Goal: Information Seeking & Learning: Understand process/instructions

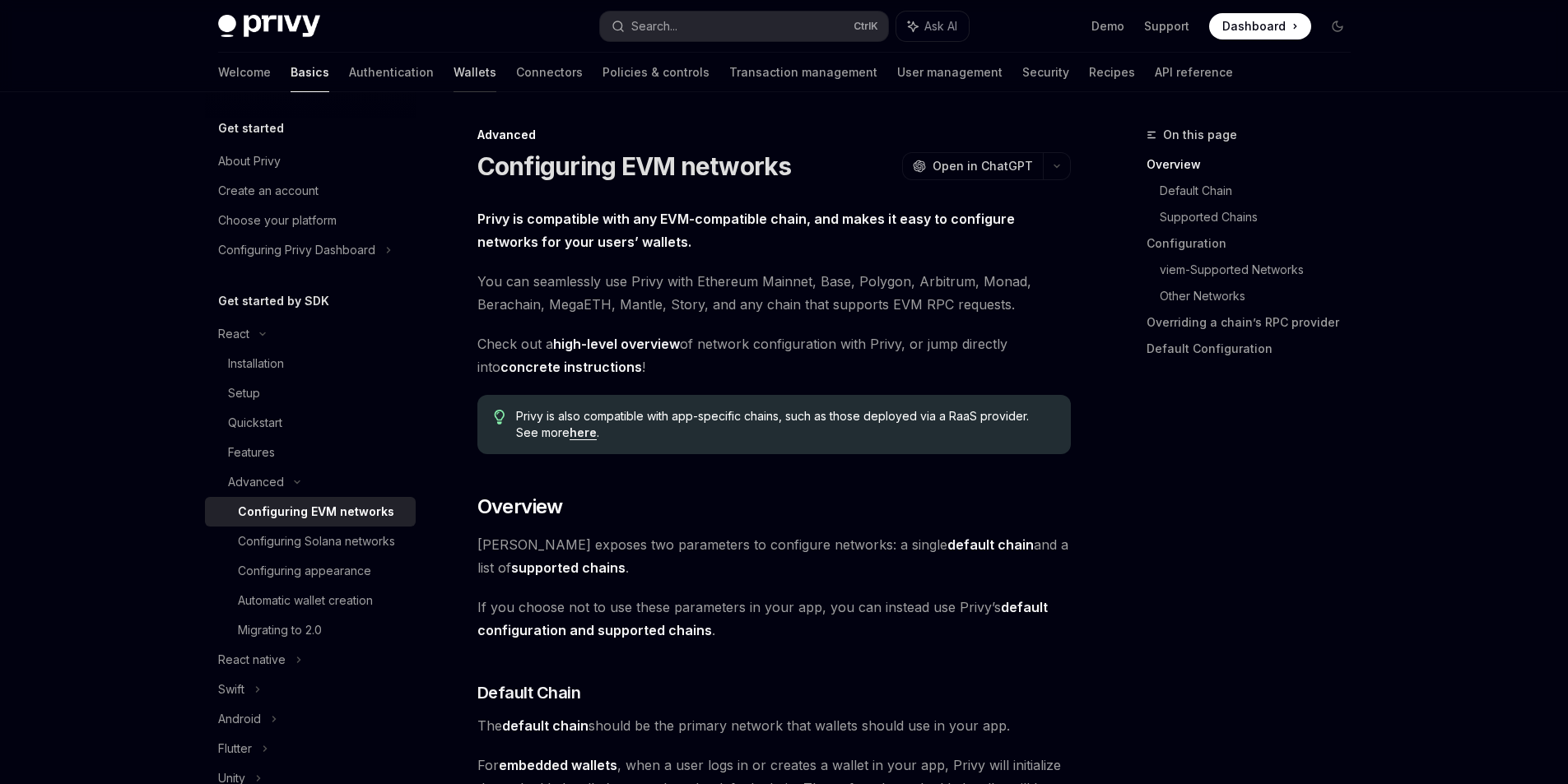
click at [453, 71] on link "Wallets" at bounding box center [475, 72] width 43 height 40
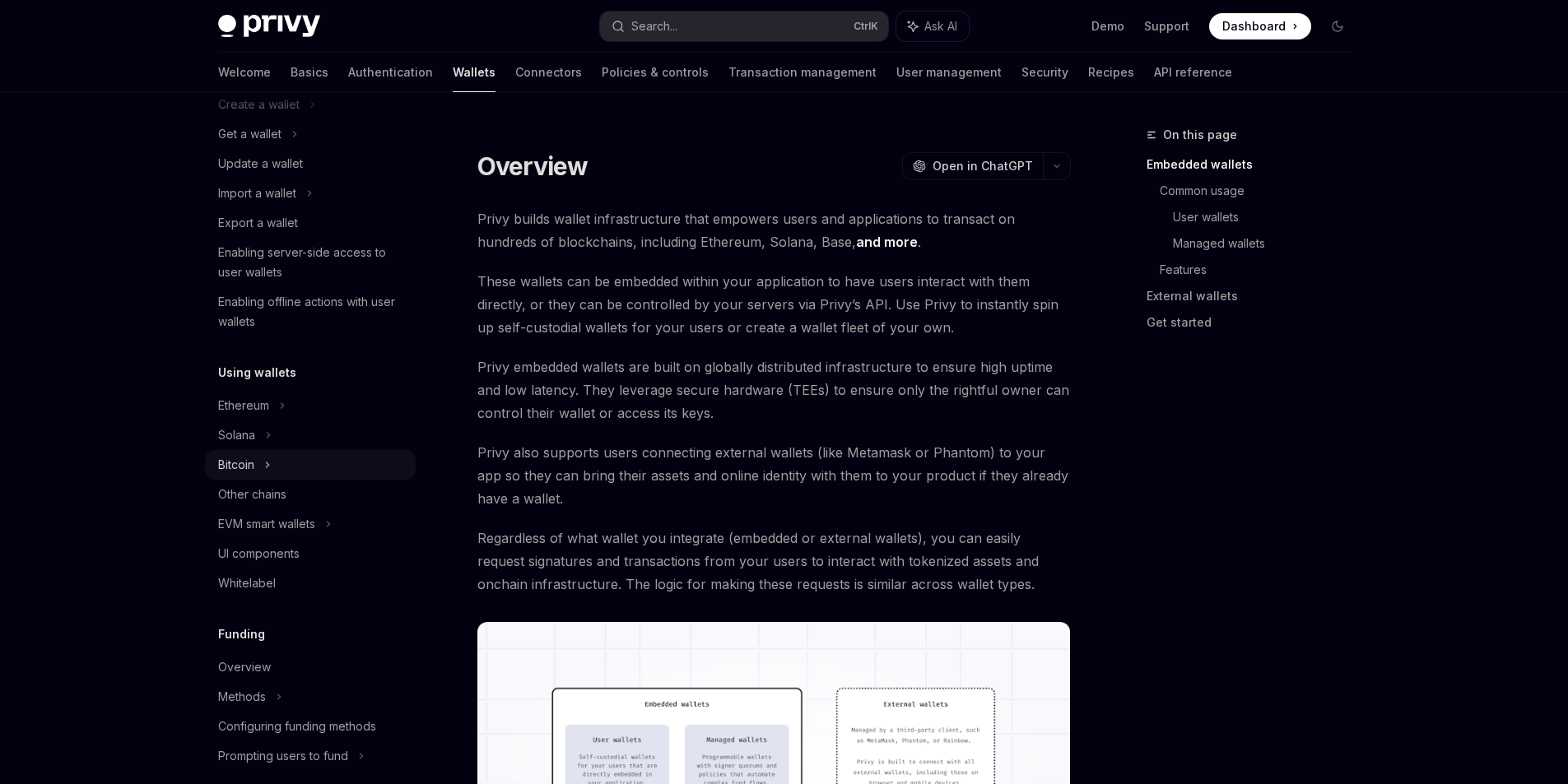
scroll to position [164, 0]
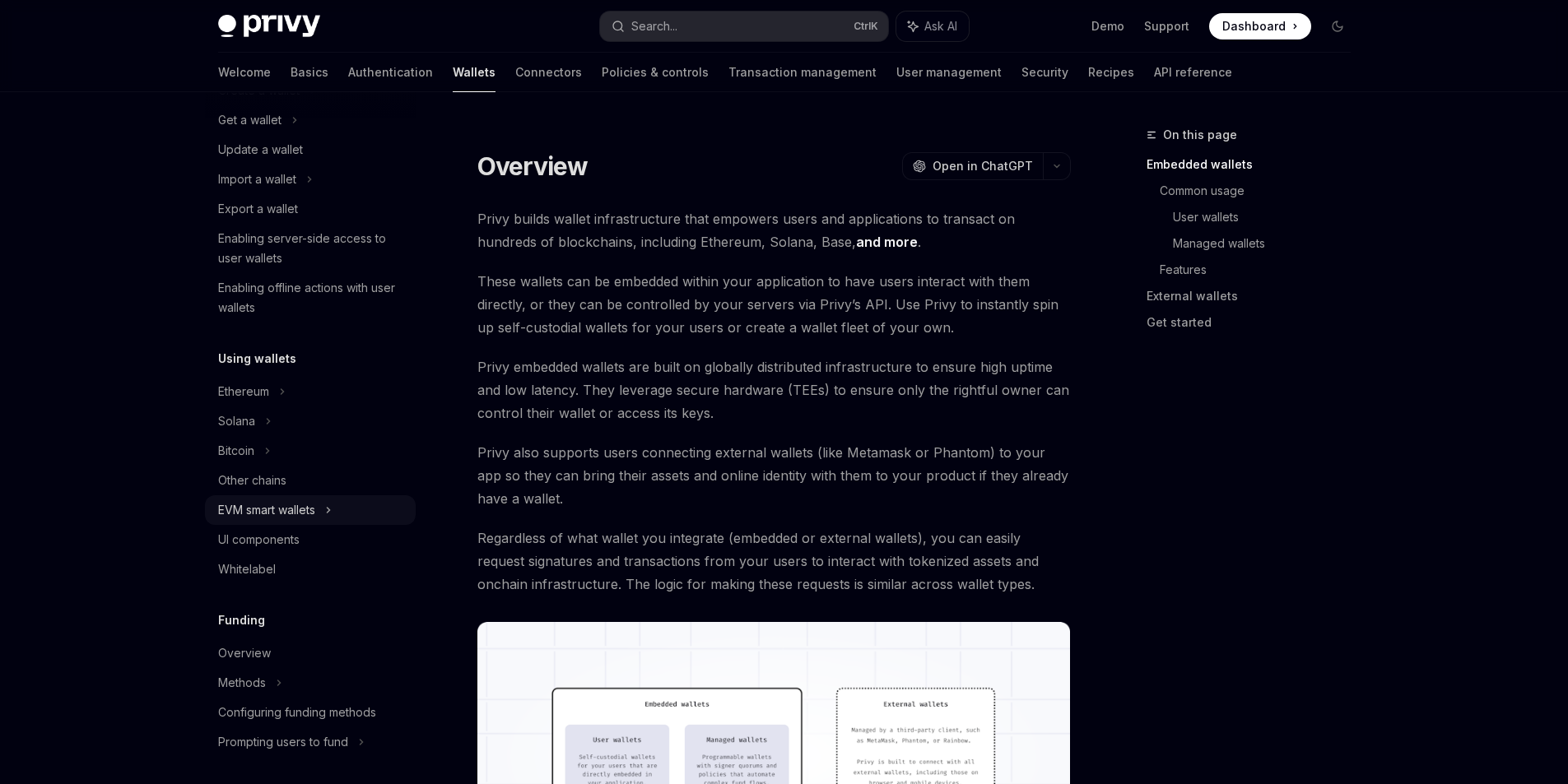
click at [299, 510] on div "EVM smart wallets" at bounding box center [267, 510] width 98 height 20
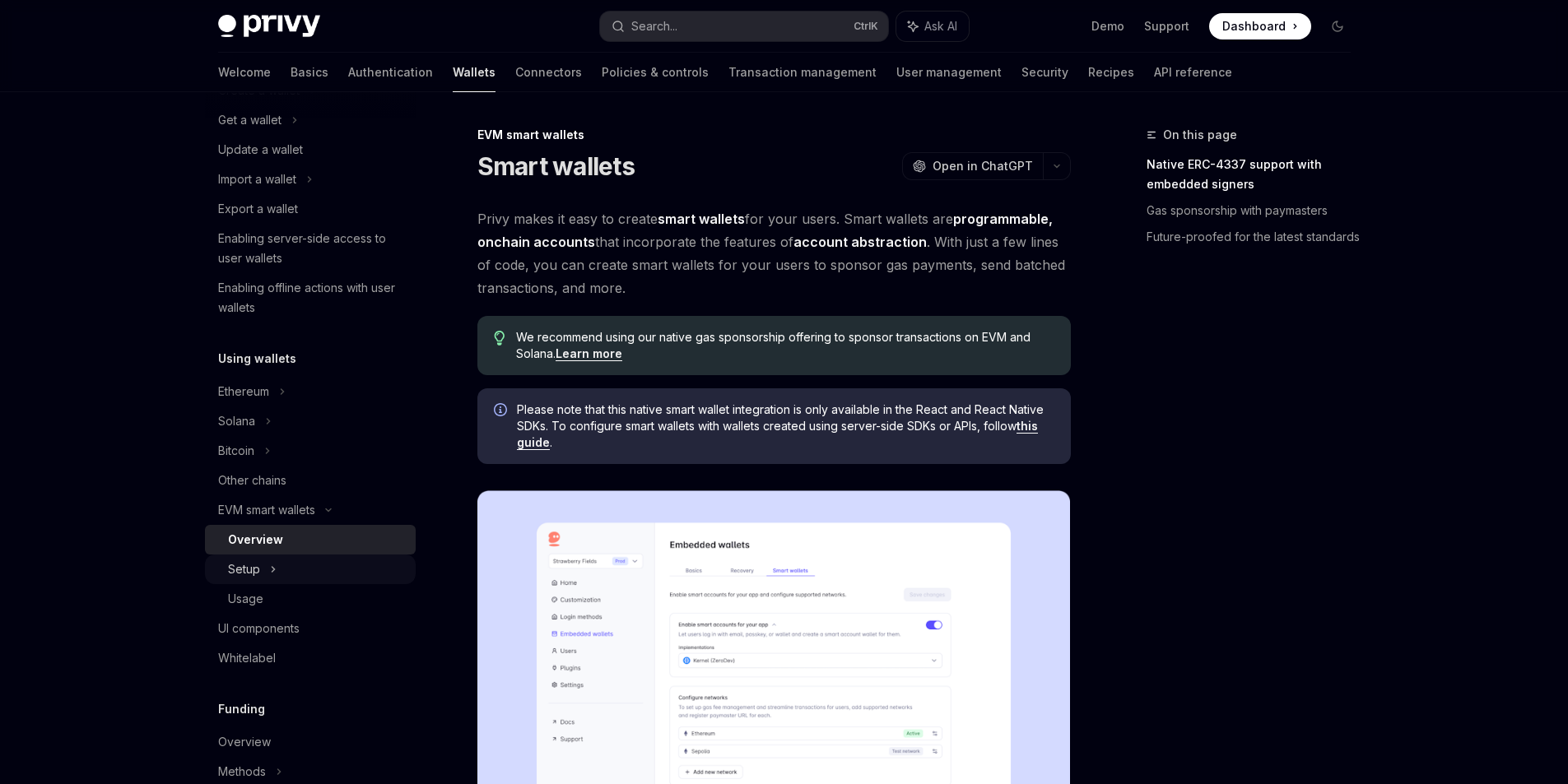
click at [249, 568] on div "Setup" at bounding box center [243, 568] width 33 height 20
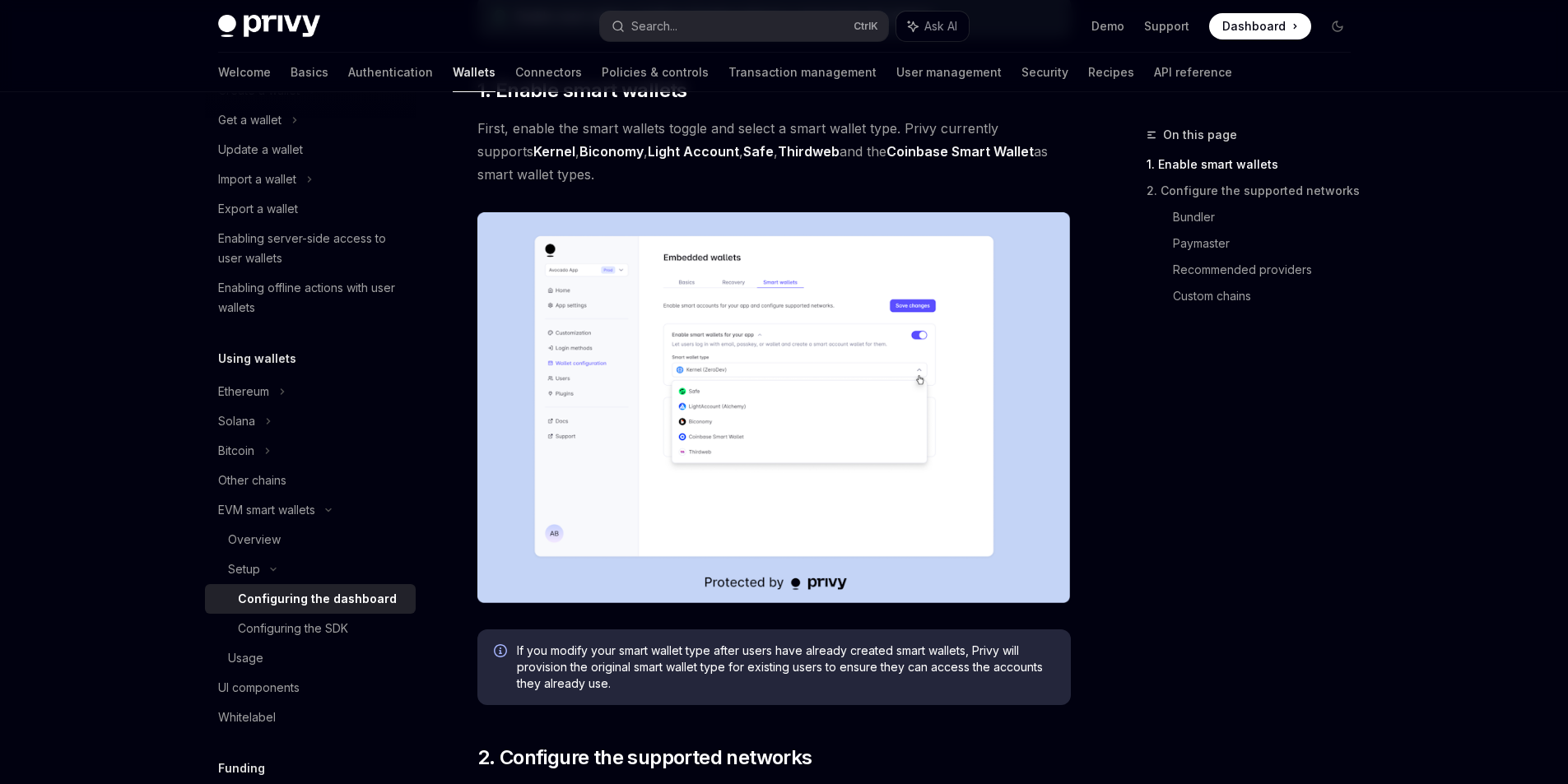
scroll to position [247, 0]
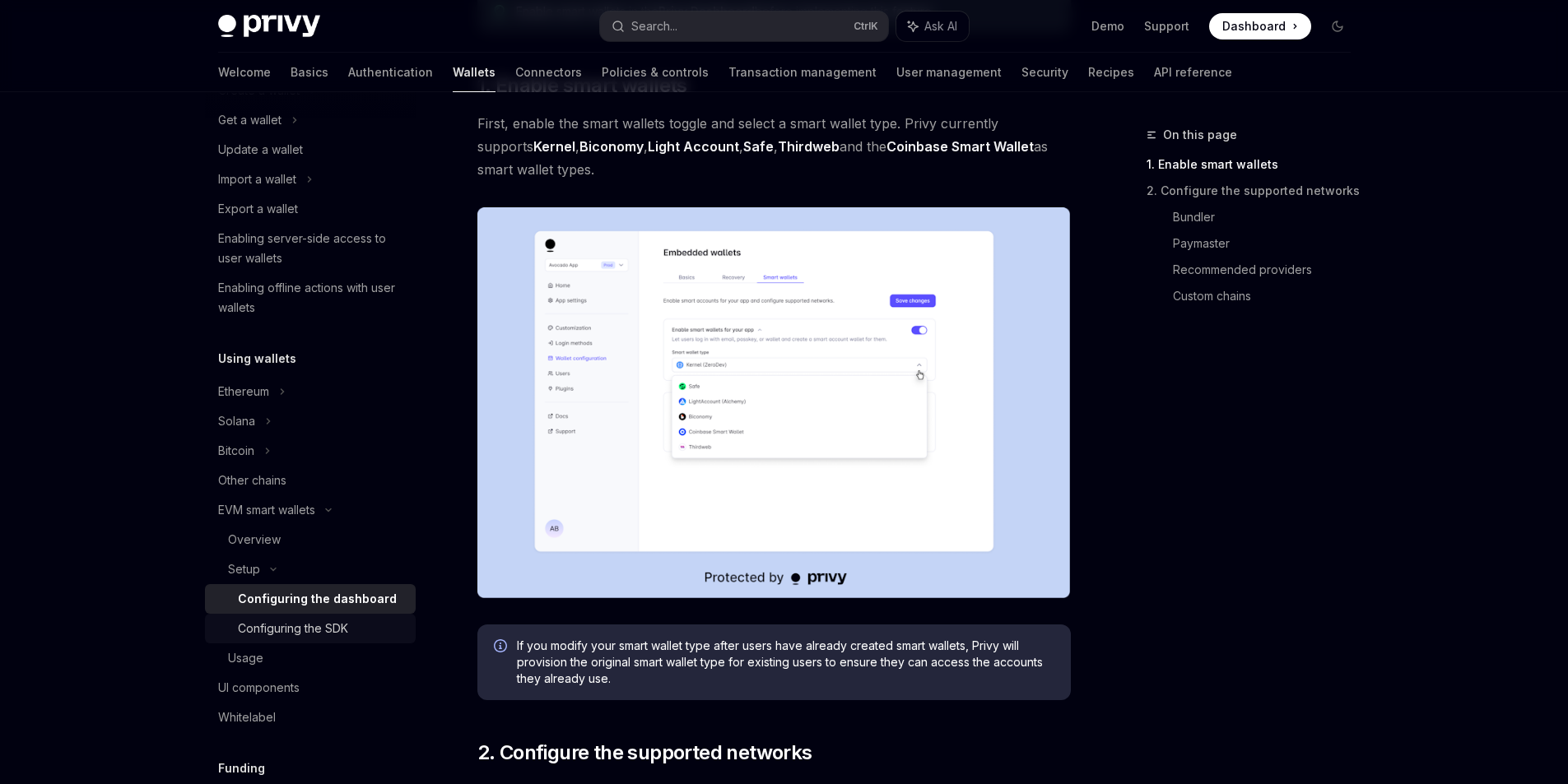
click at [295, 625] on div "Configuring the SDK" at bounding box center [293, 628] width 111 height 20
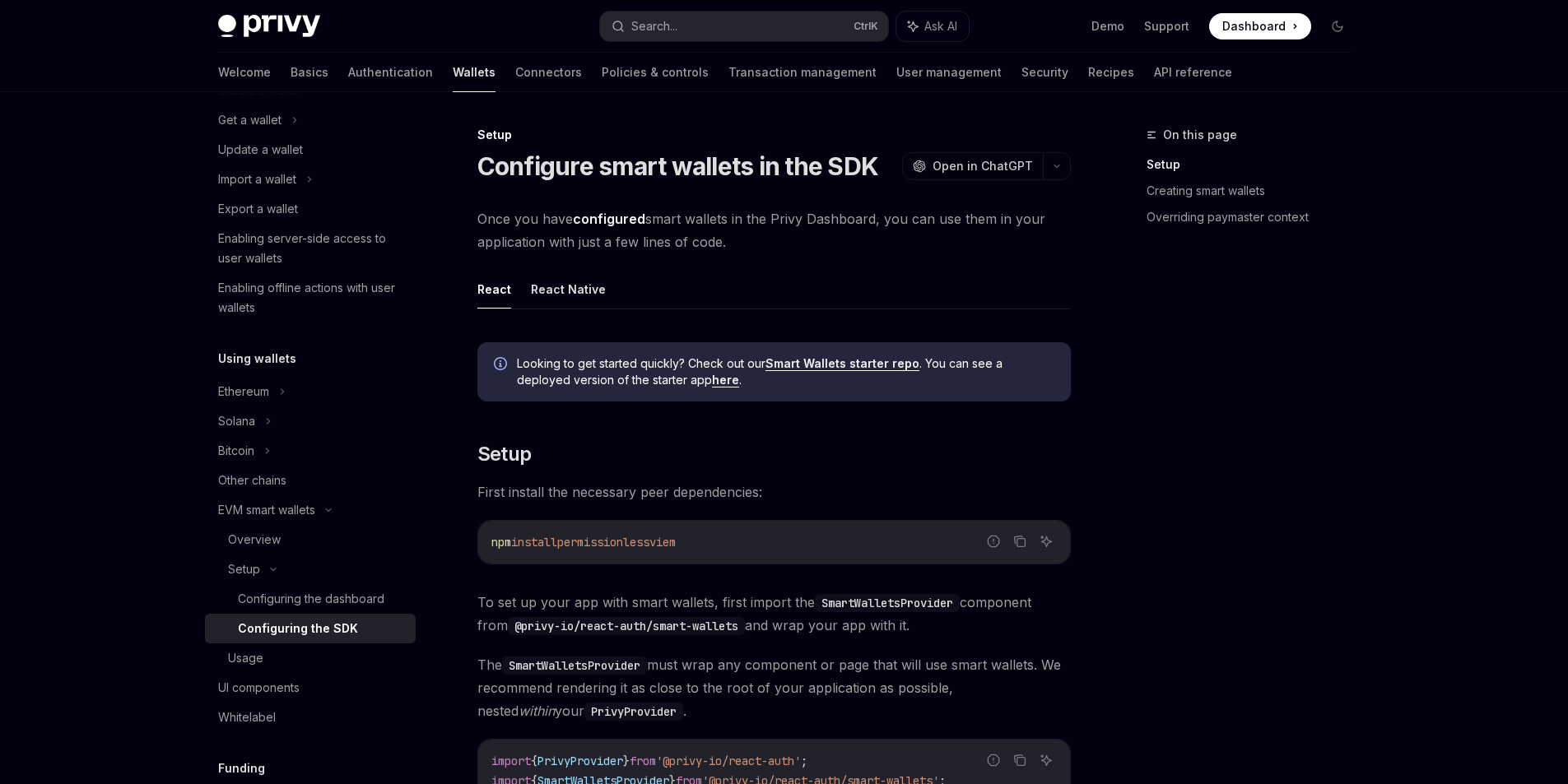
drag, startPoint x: 673, startPoint y: 544, endPoint x: 487, endPoint y: 533, distance: 186.3
click at [487, 533] on div "npm install permissionless viem" at bounding box center [774, 542] width 592 height 43
copy span "npm install permissionless"
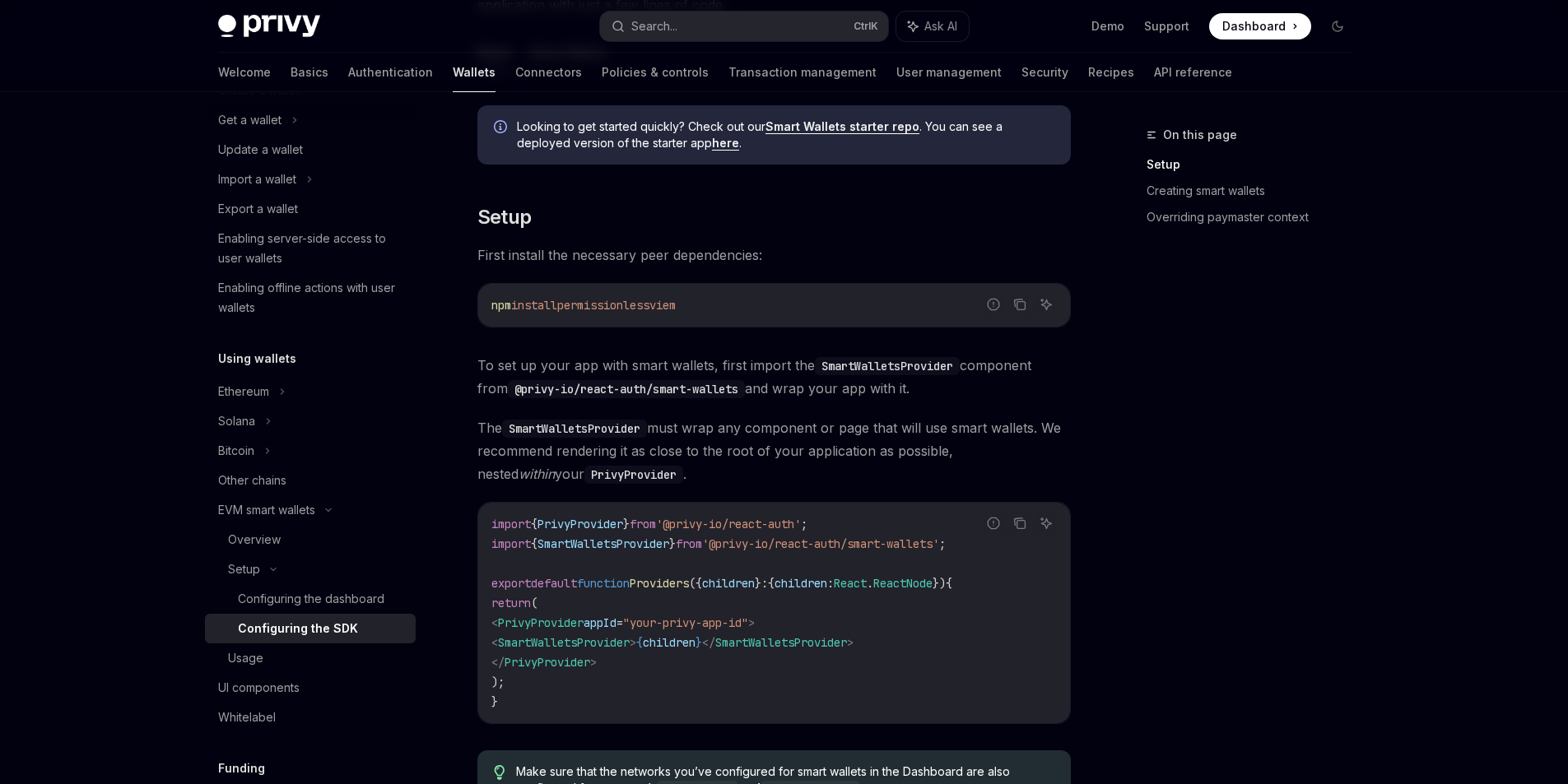
scroll to position [247, 0]
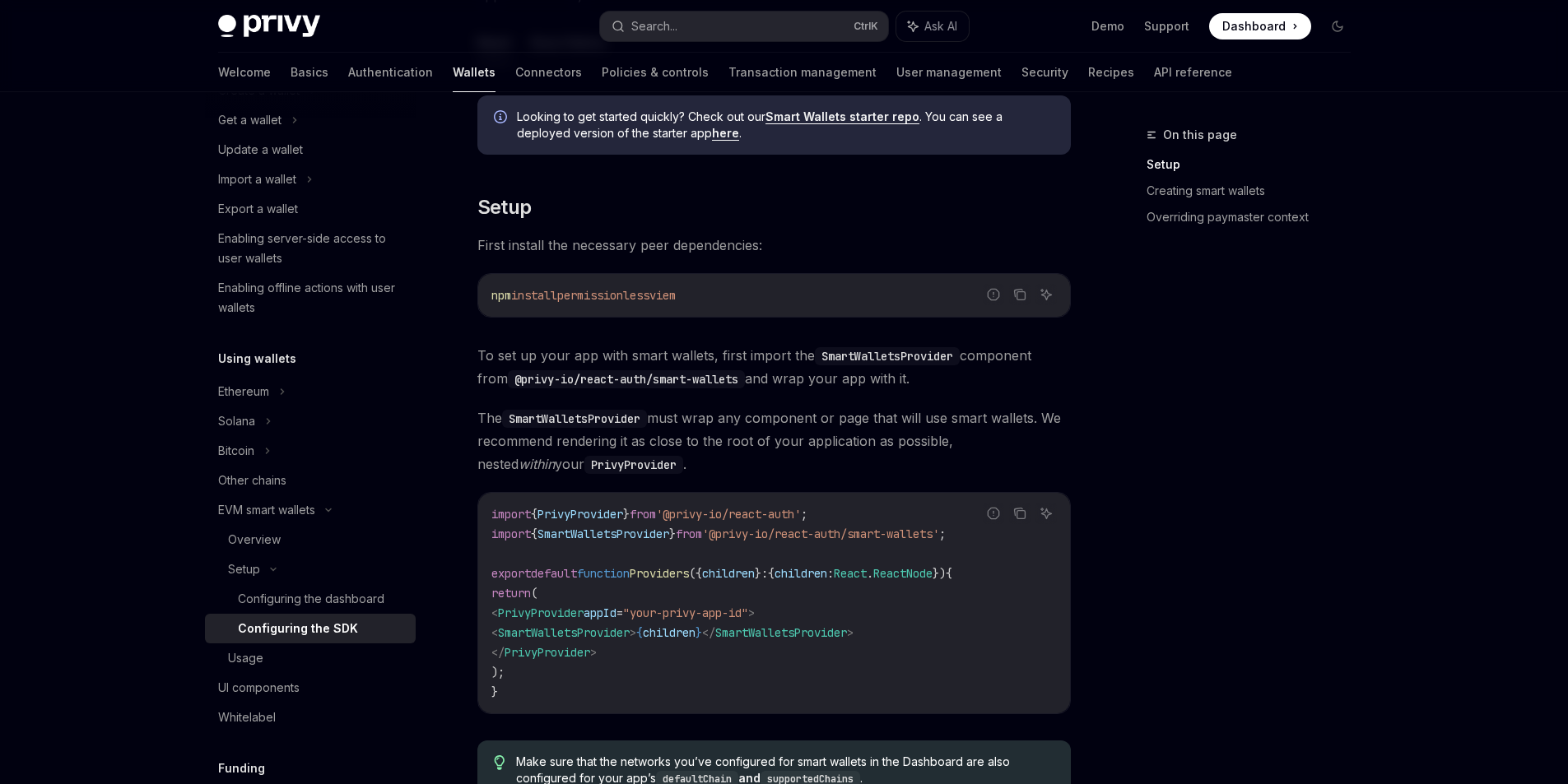
drag, startPoint x: 913, startPoint y: 630, endPoint x: 595, endPoint y: 628, distance: 318.0
click at [533, 625] on code "import { PrivyProvider } from '@privy-io/react-auth' ; import { SmartWalletsPro…" at bounding box center [774, 603] width 566 height 198
copy span "< SmartWalletsProvider > { children } </ SmartWalletsProvider >"
drag, startPoint x: 994, startPoint y: 535, endPoint x: 530, endPoint y: 536, distance: 464.0
click at [530, 537] on div "Report incorrect code Copy Ask AI import { PrivyProvider } from '@privy-io/reac…" at bounding box center [774, 603] width 594 height 222
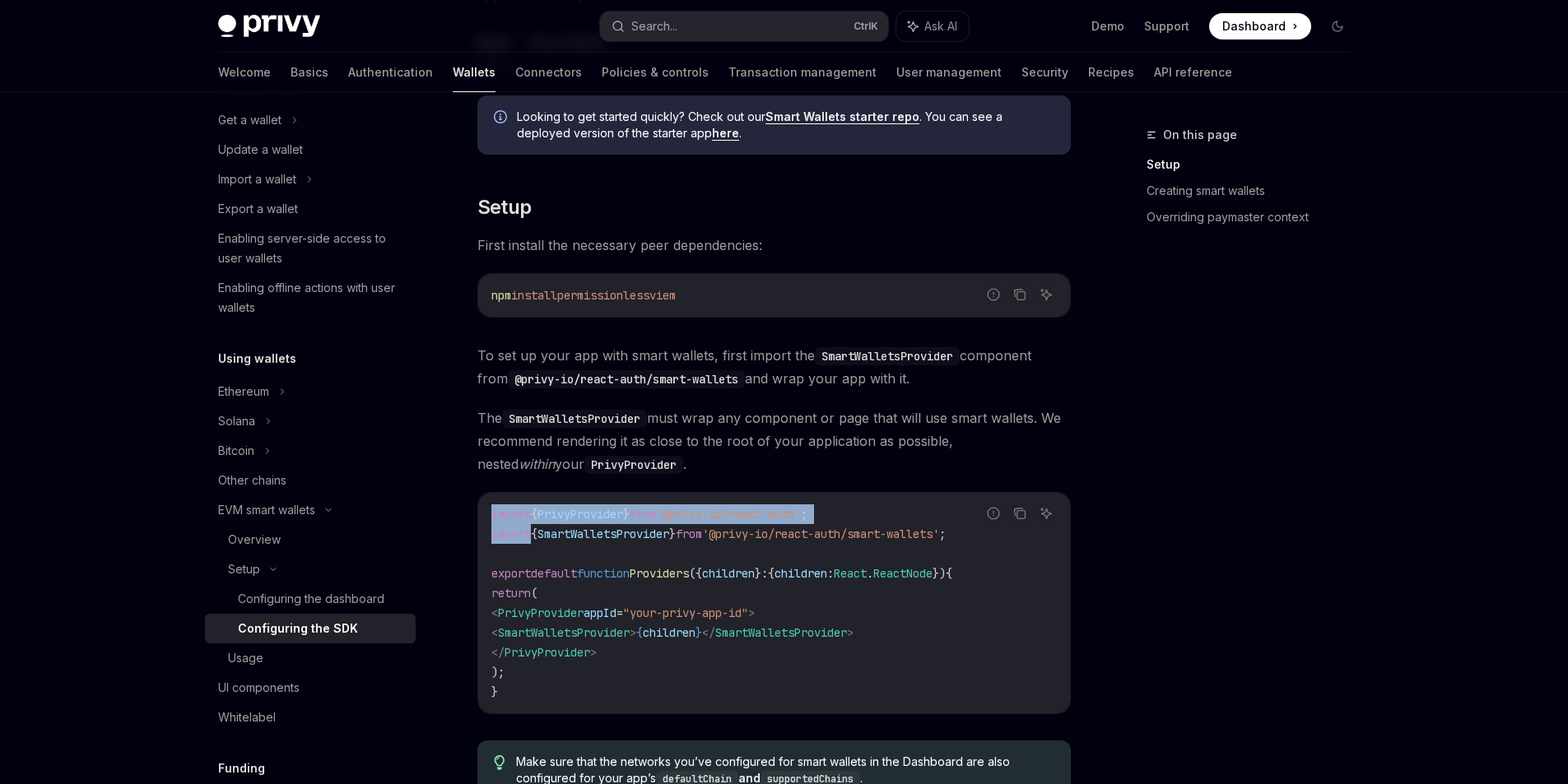
click at [498, 540] on span "import" at bounding box center [511, 534] width 40 height 15
click at [480, 540] on div "import { PrivyProvider } from '@privy-io/react-auth' ; import { SmartWalletsPro…" at bounding box center [774, 603] width 592 height 220
click at [588, 552] on code "import { PrivyProvider } from '@privy-io/react-auth' ; import { SmartWalletsPro…" at bounding box center [774, 603] width 566 height 198
drag, startPoint x: 496, startPoint y: 533, endPoint x: 521, endPoint y: 532, distance: 25.0
click at [521, 532] on span "import" at bounding box center [511, 534] width 40 height 15
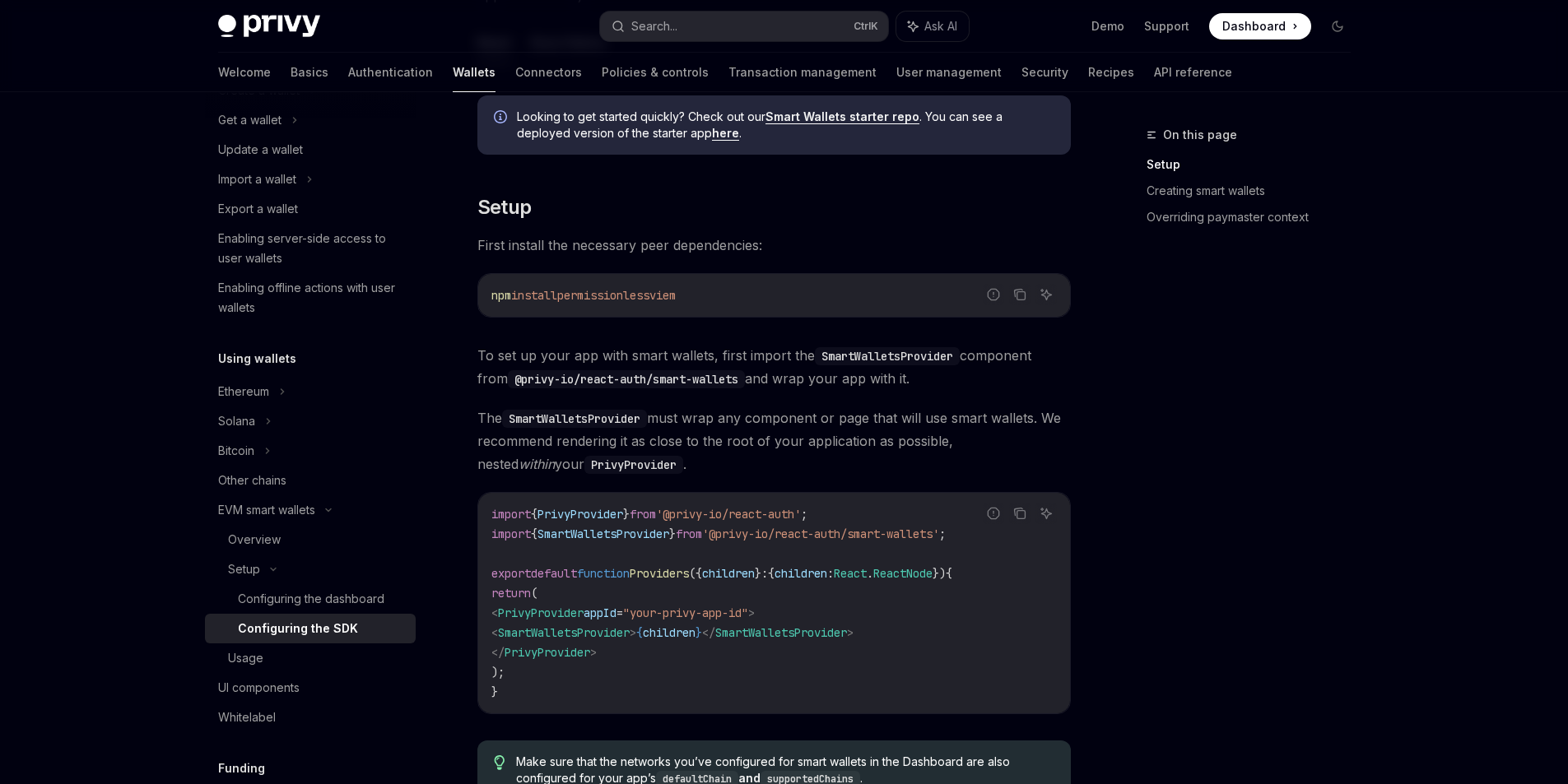
click at [490, 531] on div "import { PrivyProvider } from '@privy-io/react-auth' ; import { SmartWalletsPro…" at bounding box center [774, 603] width 592 height 220
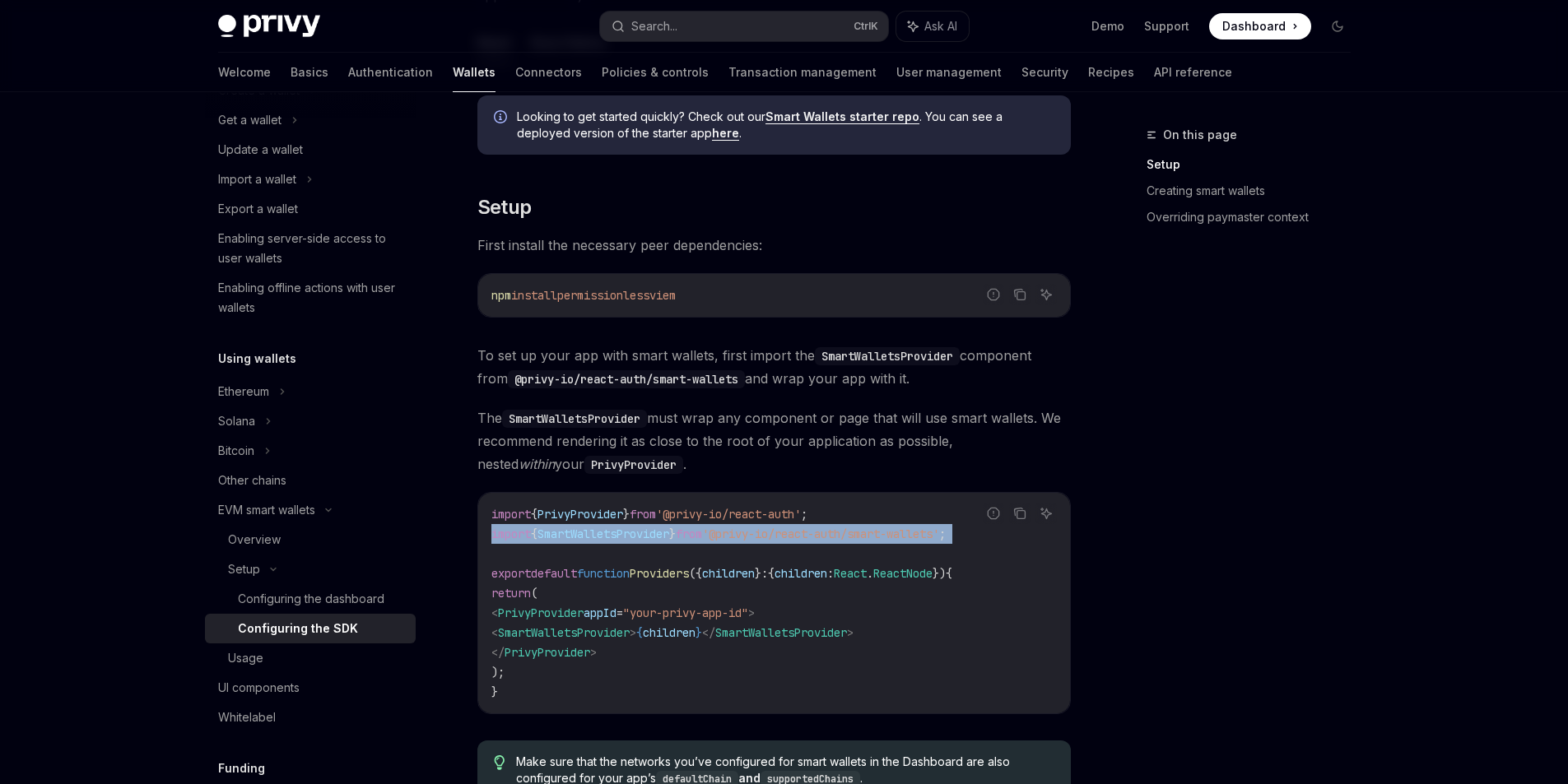
drag, startPoint x: 491, startPoint y: 534, endPoint x: 1012, endPoint y: 552, distance: 521.3
click at [1012, 552] on code "import { PrivyProvider } from '@privy-io/react-auth' ; import { SmartWalletsPro…" at bounding box center [774, 603] width 566 height 198
copy code "import { SmartWalletsProvider } from '@privy-io/react-auth/smart-wallets' ;"
click at [247, 666] on div "Usage" at bounding box center [245, 658] width 35 height 20
type textarea "*"
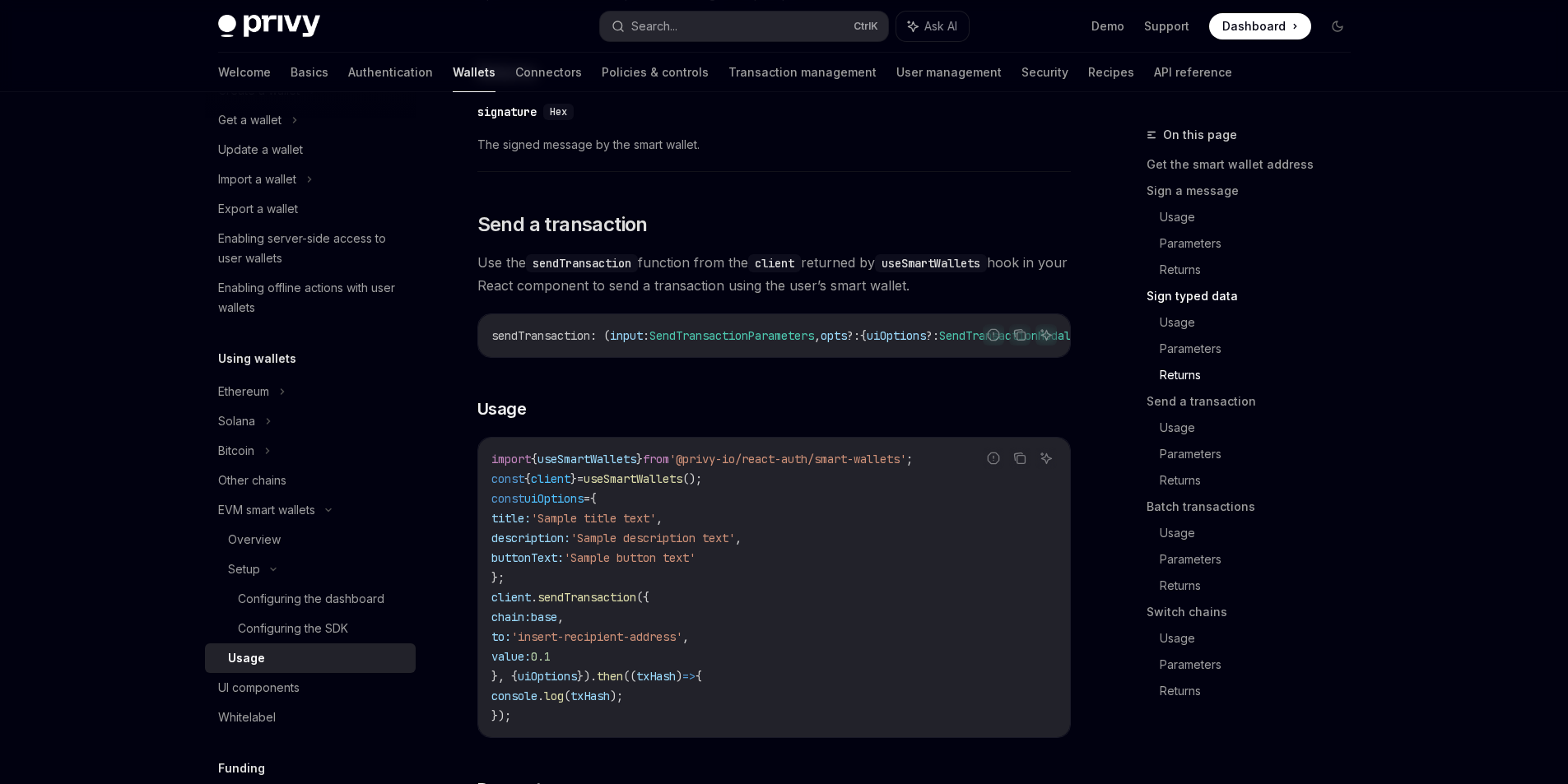
scroll to position [2386, 0]
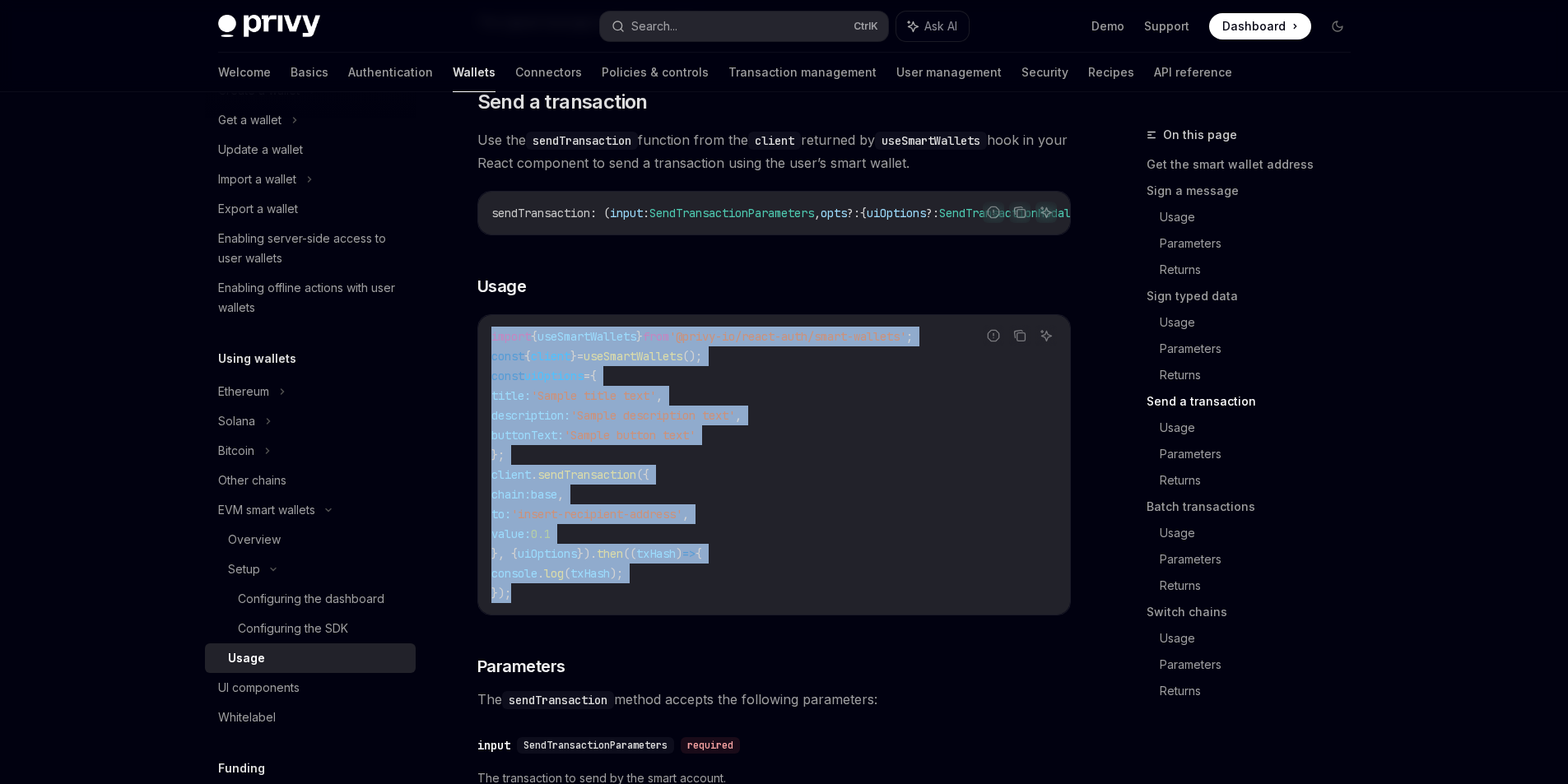
drag, startPoint x: 517, startPoint y: 637, endPoint x: 480, endPoint y: 366, distance: 273.5
click at [480, 366] on div "import { useSmartWallets } from '@privy-io/react-auth/smart-wallets' ; const { …" at bounding box center [774, 464] width 592 height 299
copy code "import { useSmartWallets } from '@privy-io/react-auth/smart-wallets' ; const { …"
click at [564, 581] on span "log" at bounding box center [554, 574] width 20 height 15
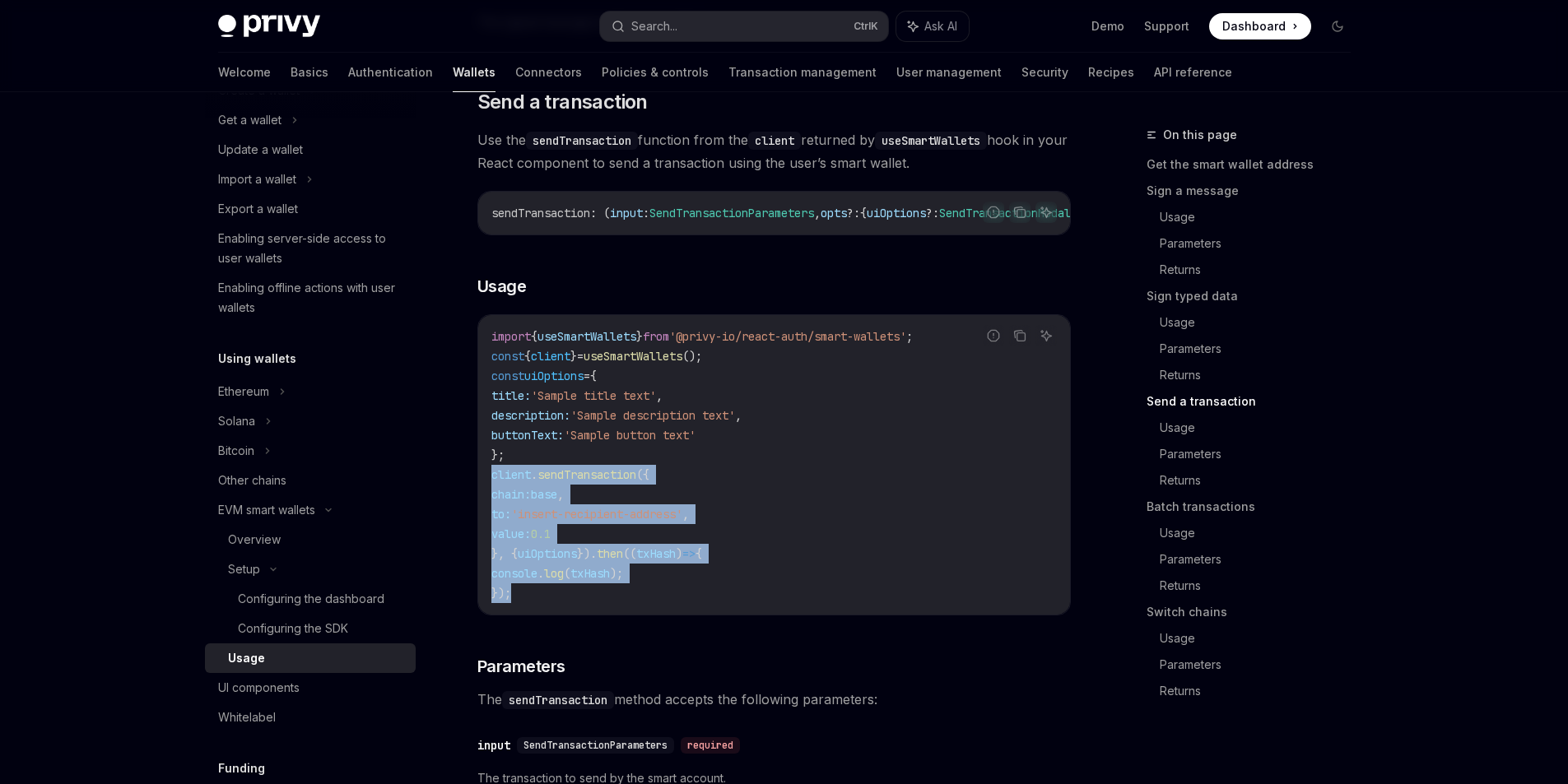
drag, startPoint x: 516, startPoint y: 632, endPoint x: 466, endPoint y: 521, distance: 121.7
click at [466, 521] on div "EVM smart wallets Using smart wallets OpenAI Open in ChatGPT OpenAI Open in Cha…" at bounding box center [620, 563] width 908 height 5651
copy code "client . sendTransaction ({ chain: base , to: 'insert-recipient-address' , valu…"
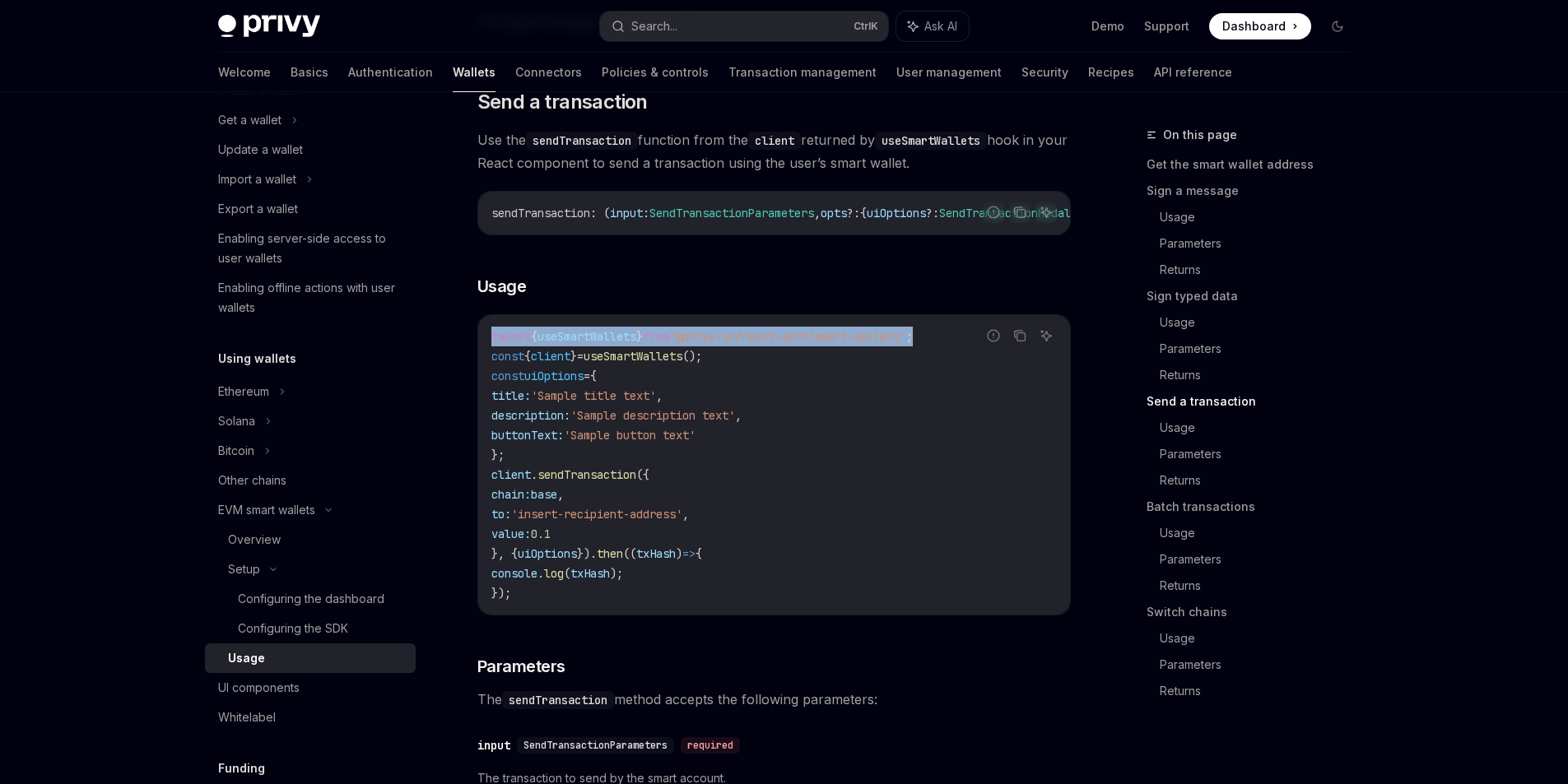
drag, startPoint x: 956, startPoint y: 375, endPoint x: 477, endPoint y: 370, distance: 479.0
click at [478, 370] on div "import { useSmartWallets } from '@privy-io/react-auth/smart-wallets' ; const { …" at bounding box center [774, 464] width 592 height 299
copy span "import { useSmartWallets } from '@privy-io/react-auth/smart-wallets' ;"
